Goal: Information Seeking & Learning: Learn about a topic

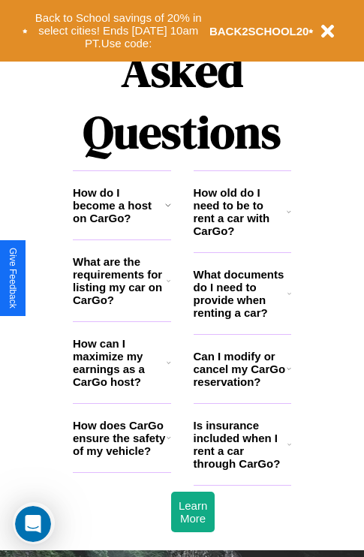
scroll to position [1819, 0]
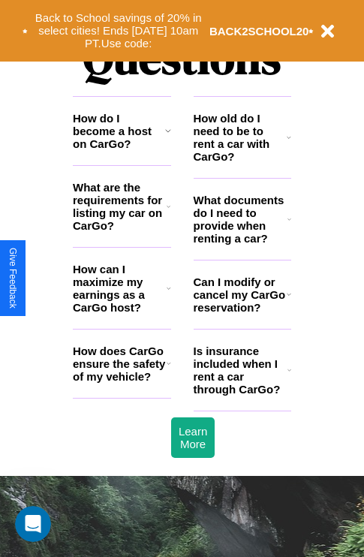
click at [242, 161] on h3 "How old do I need to be to rent a car with CarGo?" at bounding box center [241, 137] width 94 height 51
click at [288, 300] on icon at bounding box center [289, 294] width 5 height 12
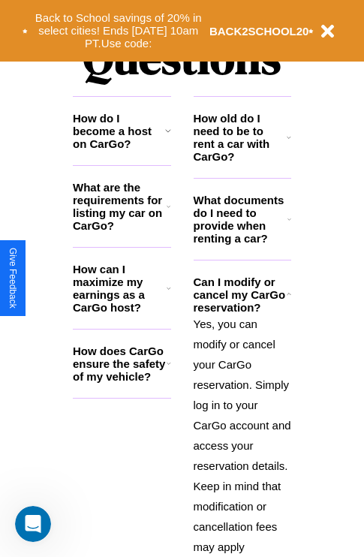
click at [242, 161] on h3 "How old do I need to be to rent a car with CarGo?" at bounding box center [241, 137] width 94 height 51
click at [122, 150] on h3 "How do I become a host on CarGo?" at bounding box center [119, 131] width 92 height 38
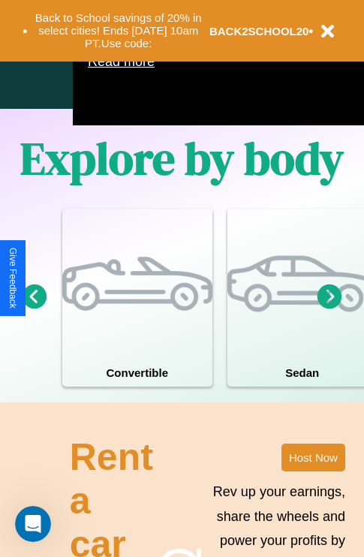
scroll to position [965, 0]
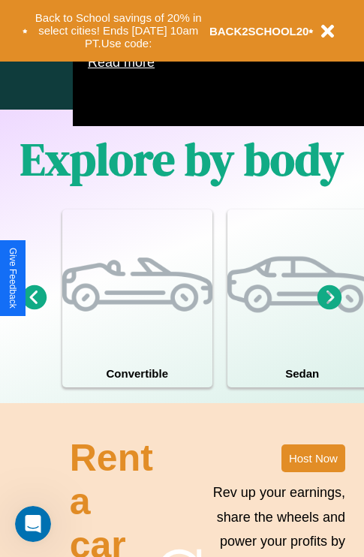
click at [330, 309] on icon at bounding box center [330, 297] width 25 height 25
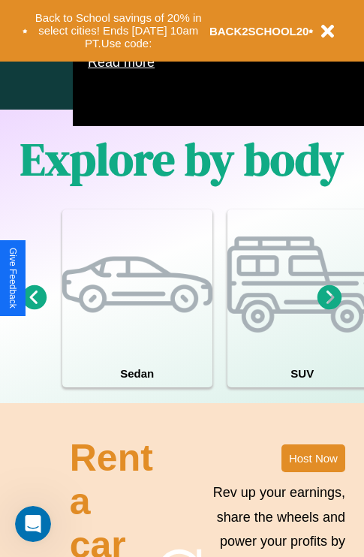
click at [330, 309] on icon at bounding box center [330, 297] width 25 height 25
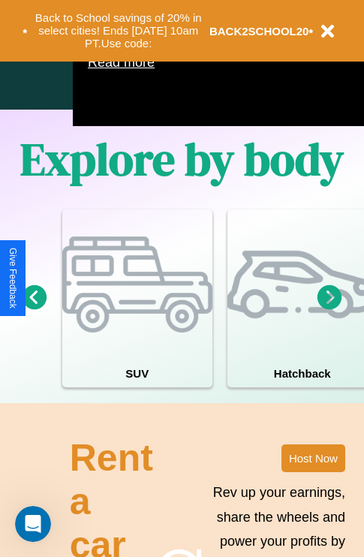
click at [330, 309] on icon at bounding box center [330, 297] width 25 height 25
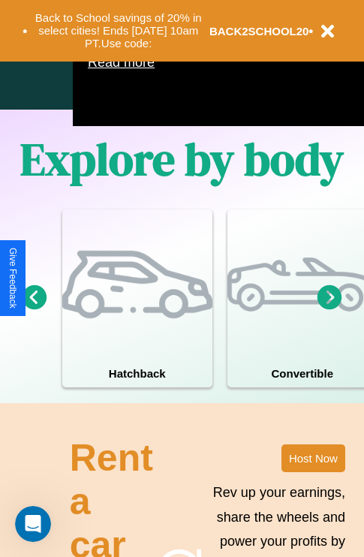
click at [34, 309] on icon at bounding box center [35, 297] width 25 height 25
